Goal: Task Accomplishment & Management: Use online tool/utility

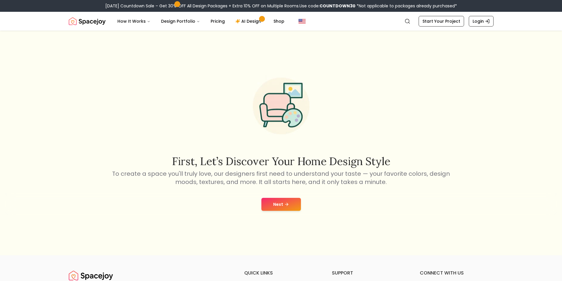
click at [282, 203] on button "Next" at bounding box center [281, 204] width 40 height 13
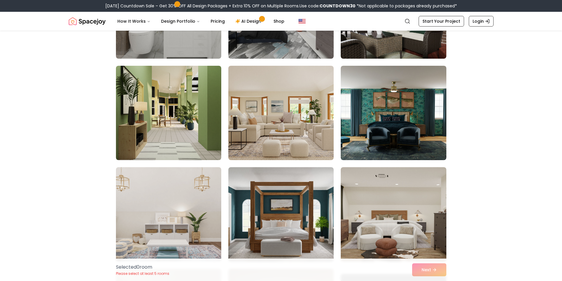
scroll to position [1445, 0]
